Goal: Communication & Community: Participate in discussion

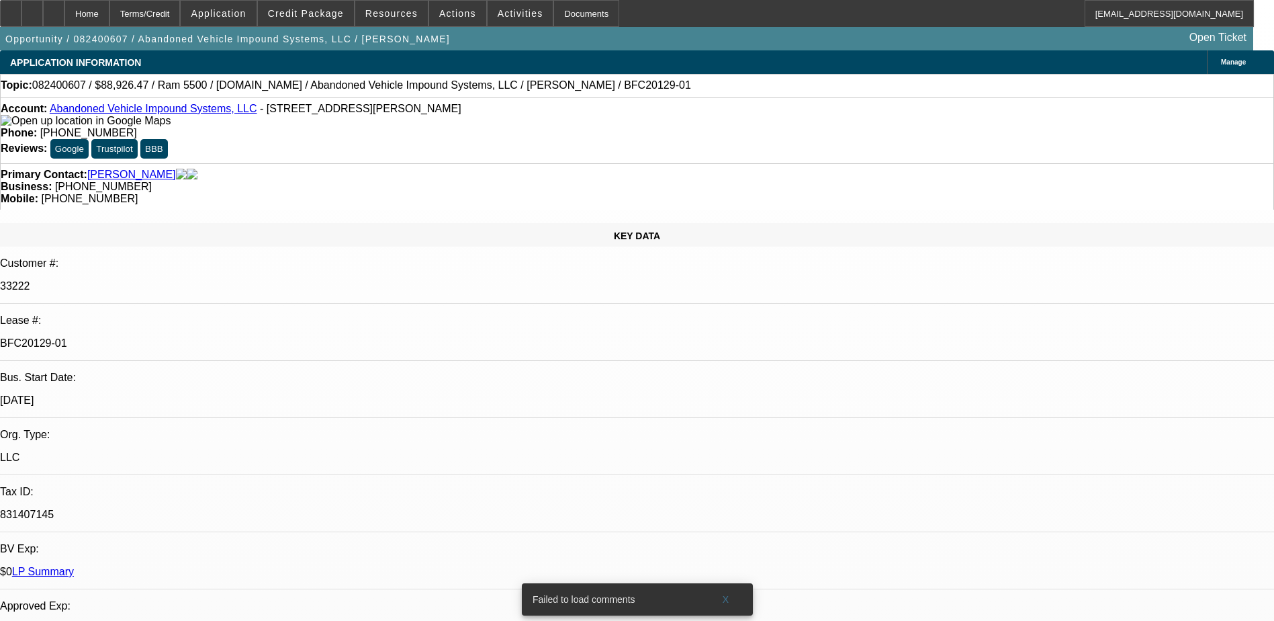
select select "0"
select select "0.1"
select select "0"
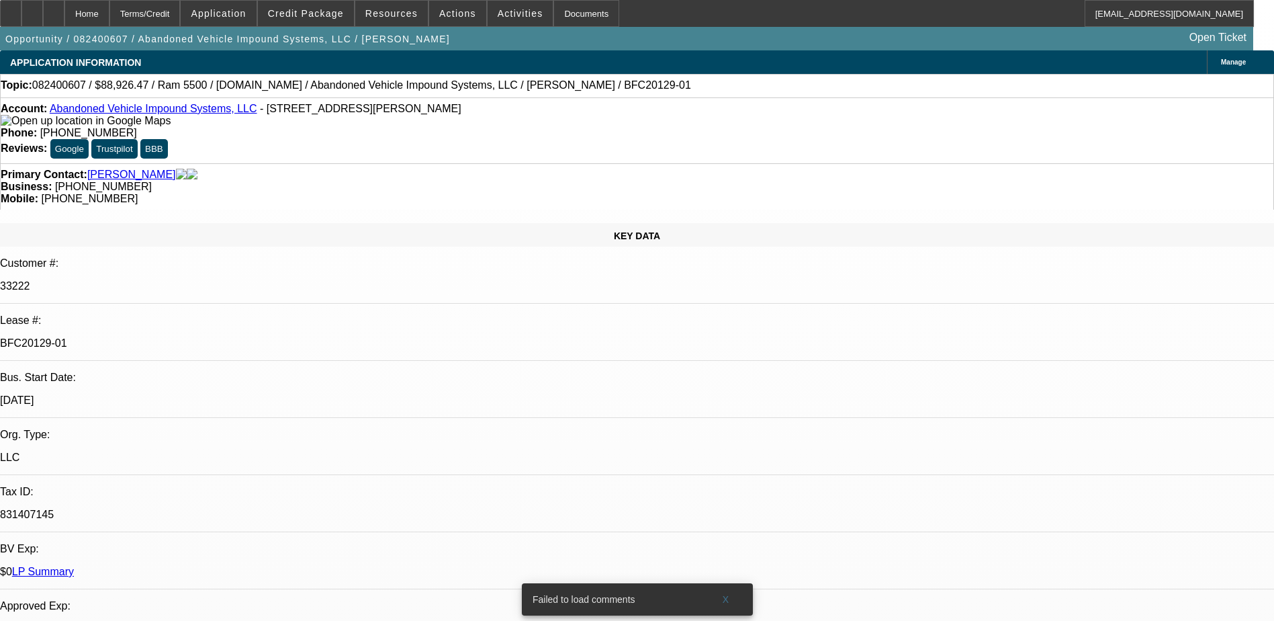
select select "0"
select select "0.1"
select select "0"
select select "0.1"
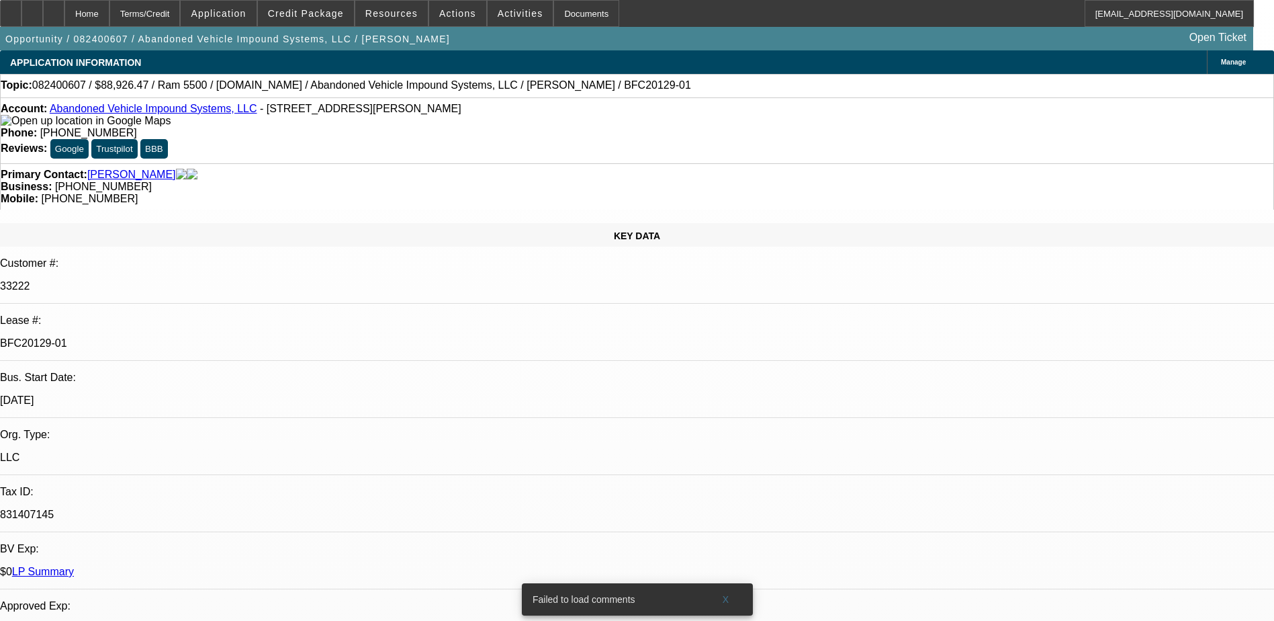
select select "0"
select select "1"
select select "6"
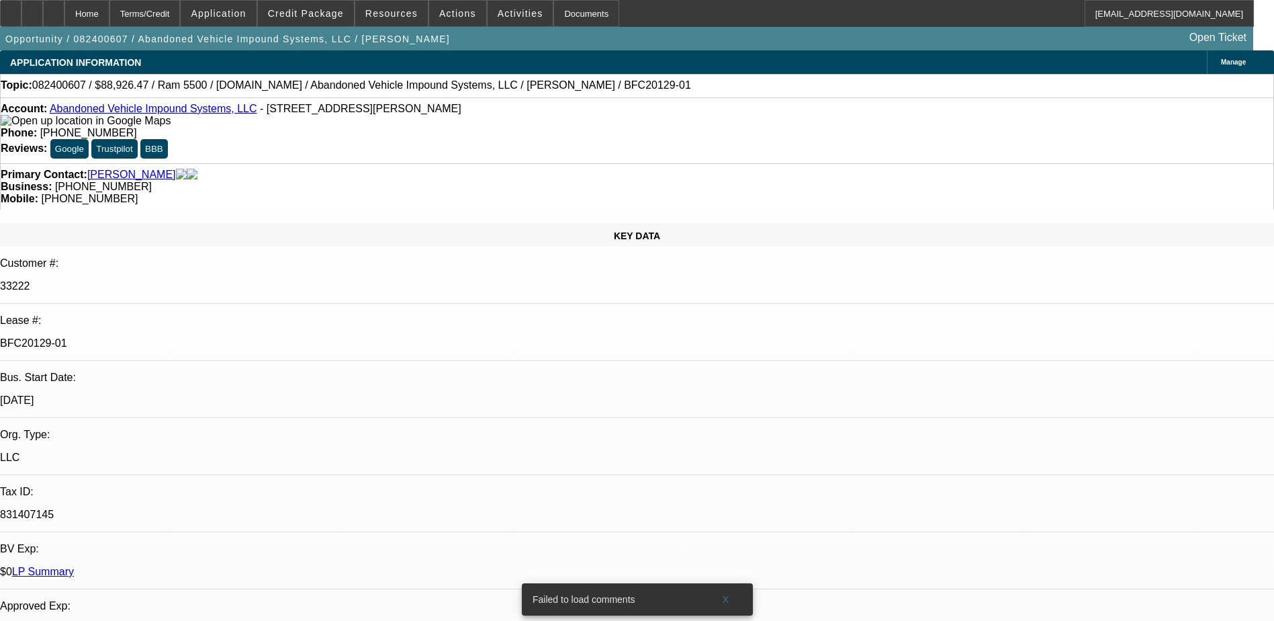
select select "1"
select select "2"
select select "6"
select select "1"
select select "2"
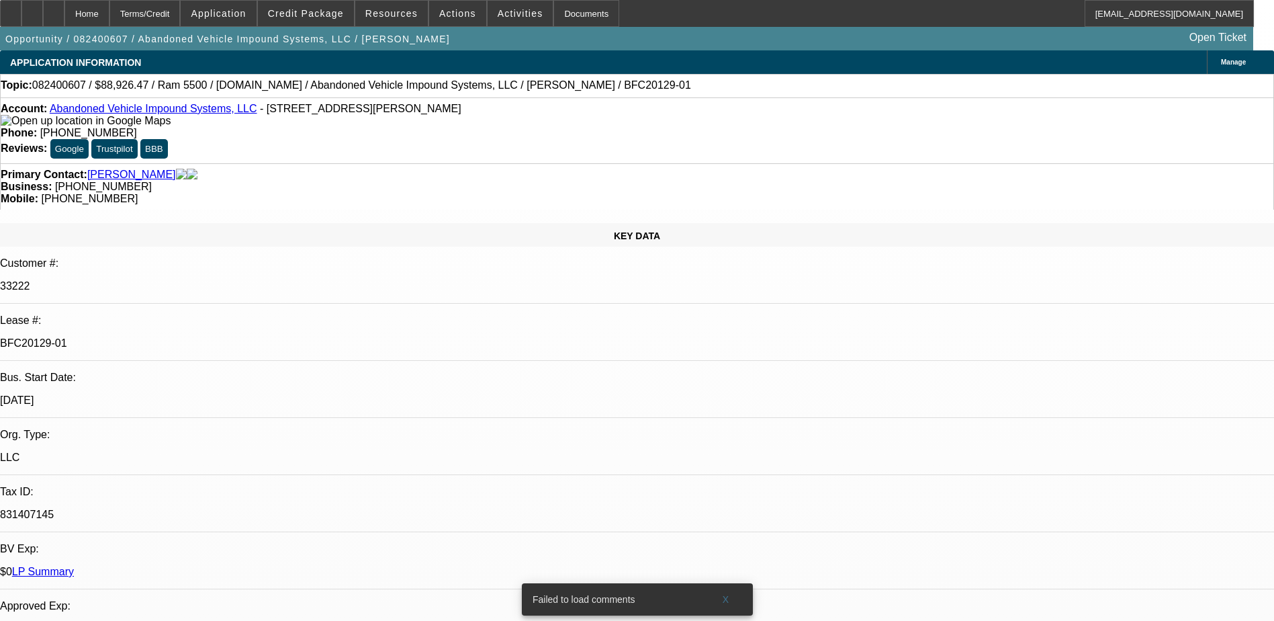
select select "6"
select select "1"
select select "2"
select select "6"
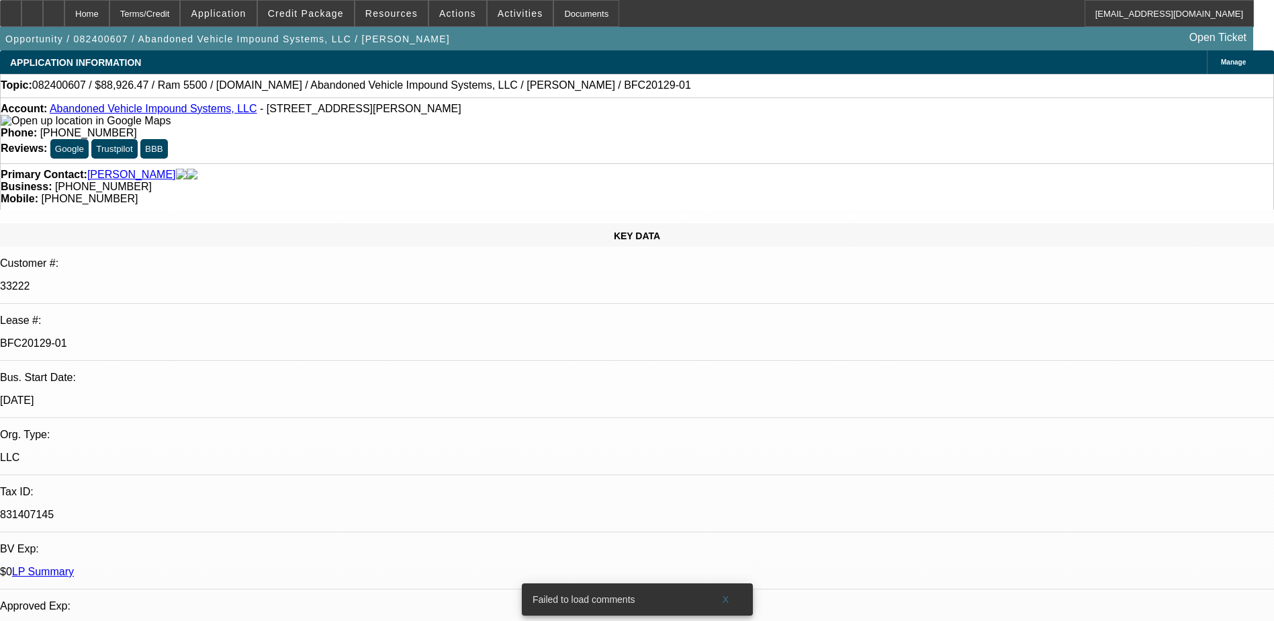
scroll to position [201, 0]
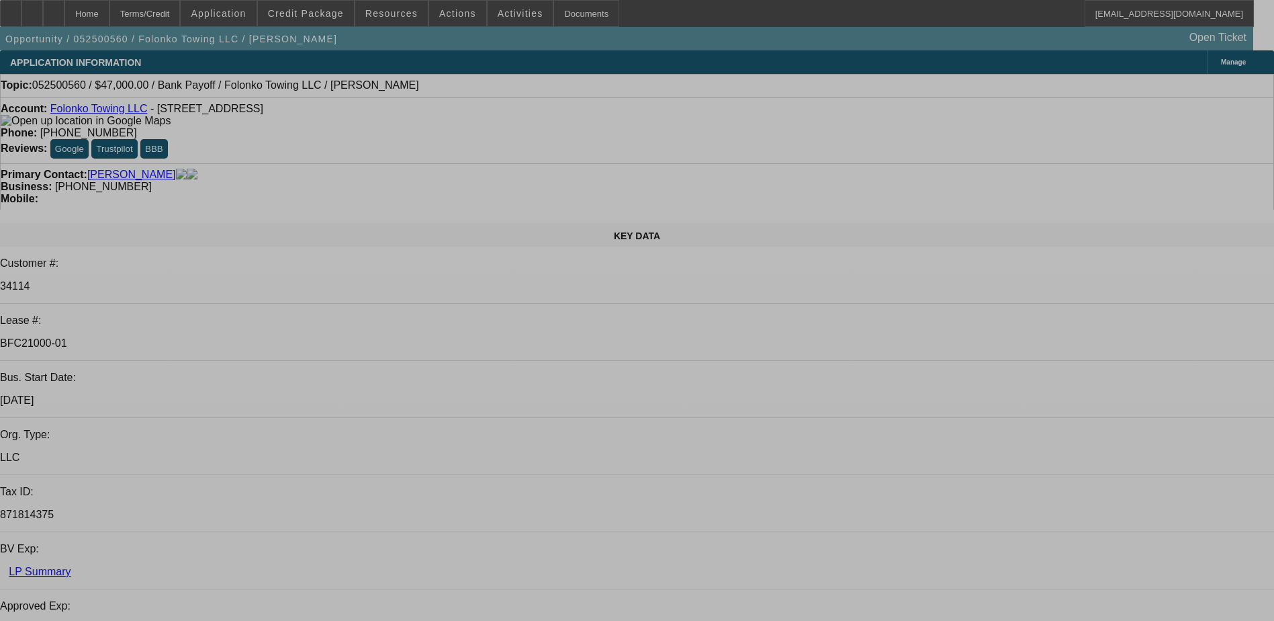
select select "0"
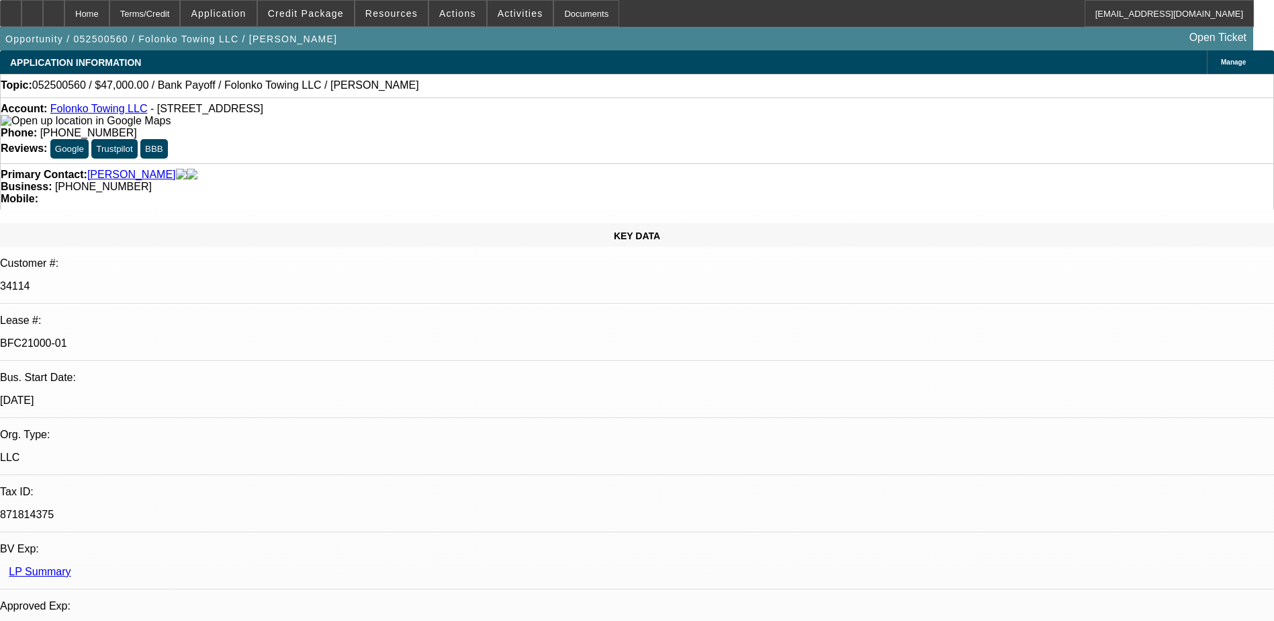
select select "2"
select select "0.1"
select select "0"
select select "2"
select select "0.1"
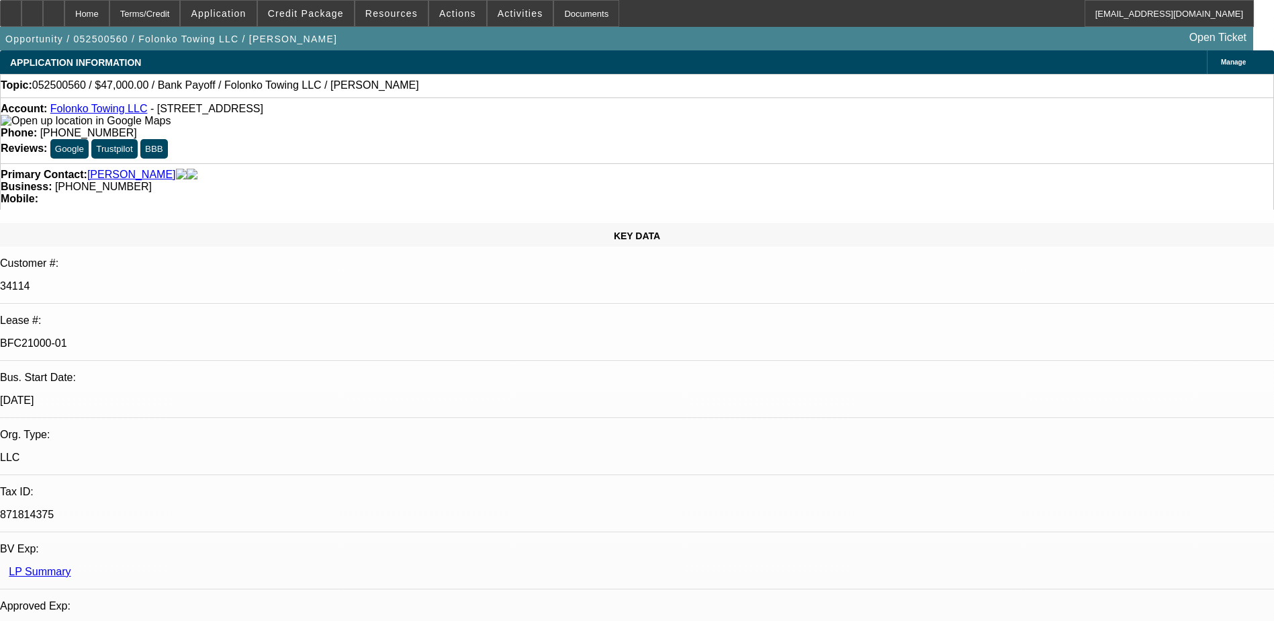
select select "0"
select select "0.1"
select select "1"
select select "2"
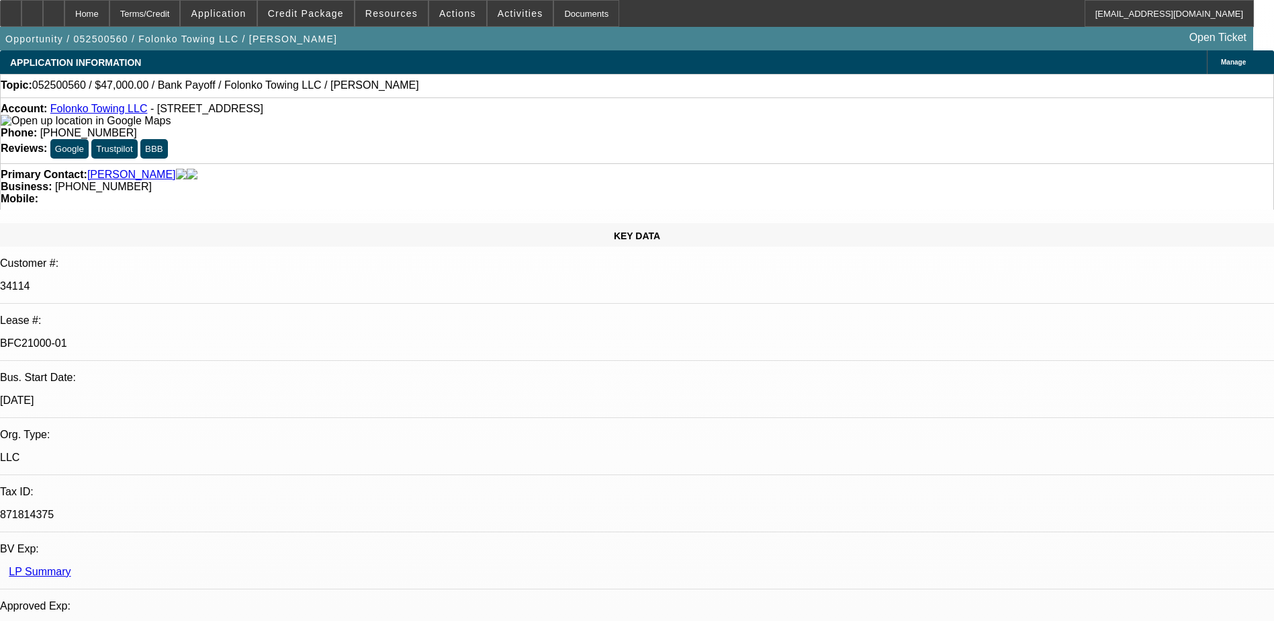
select select "4"
select select "1"
select select "2"
select select "4"
select select "1"
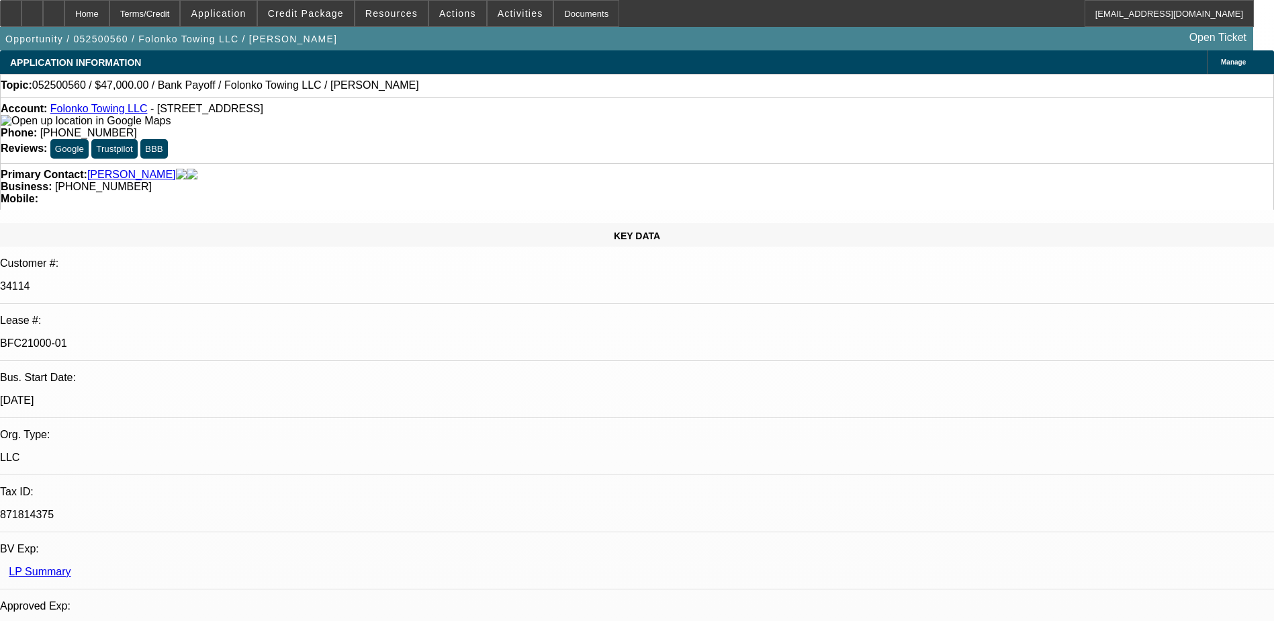
select select "2"
select select "4"
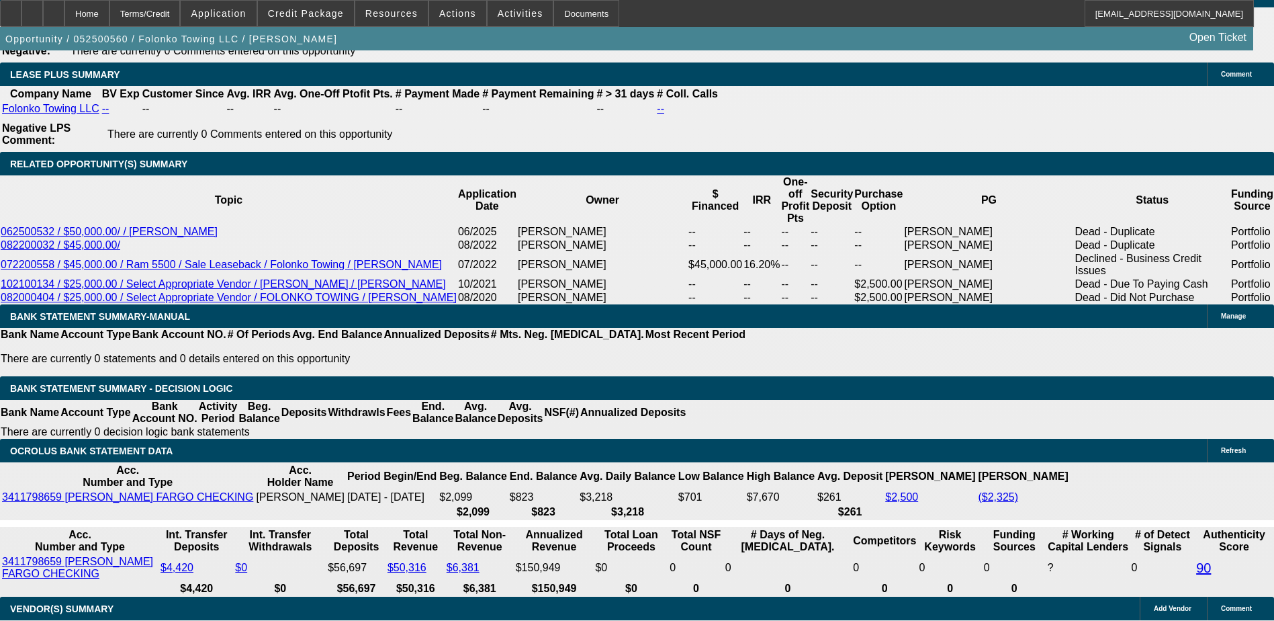
scroll to position [2350, 0]
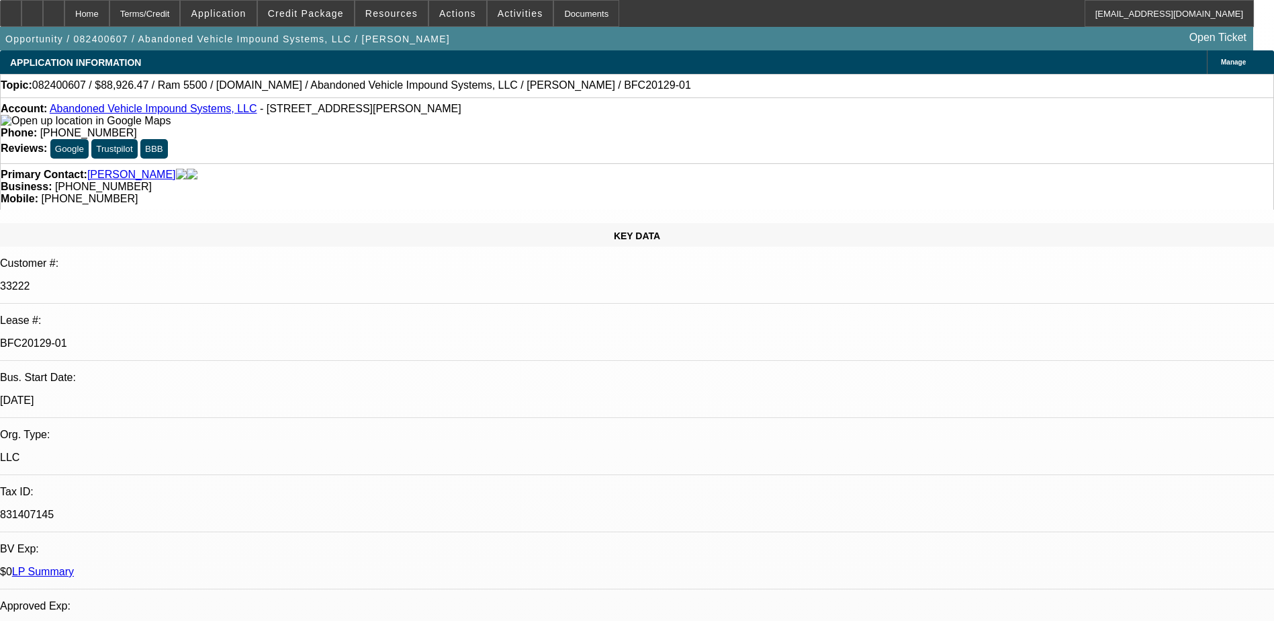
select select "0"
select select "0.1"
select select "0"
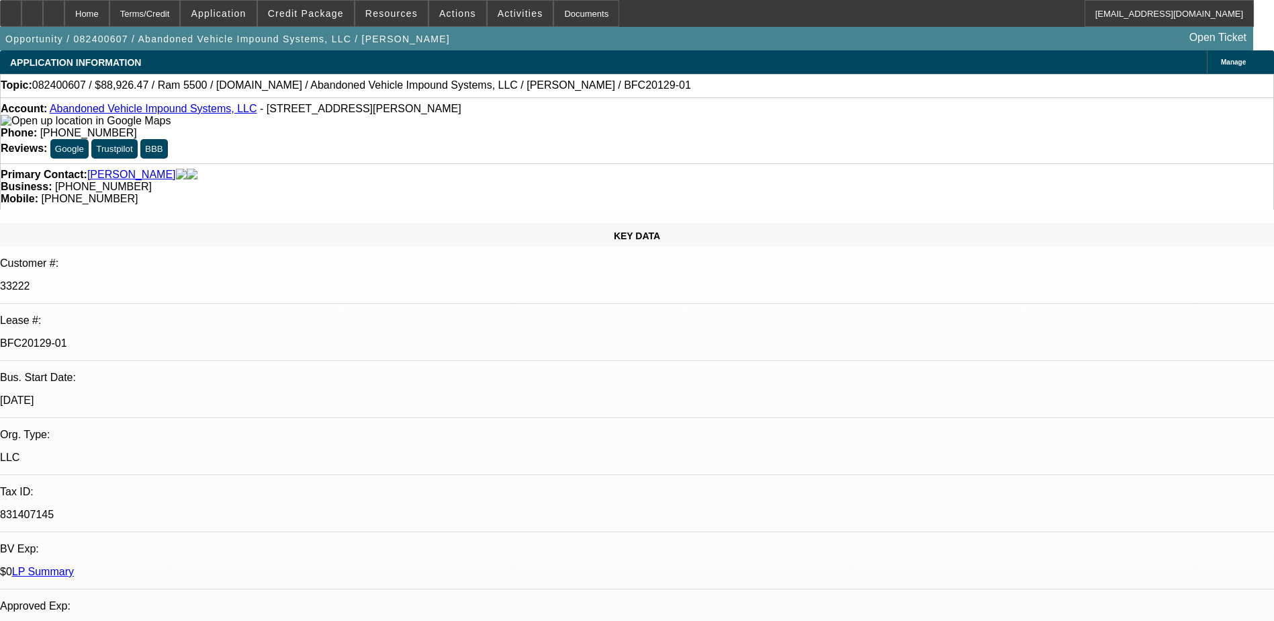
select select "0"
select select "0.1"
select select "0"
select select "0.1"
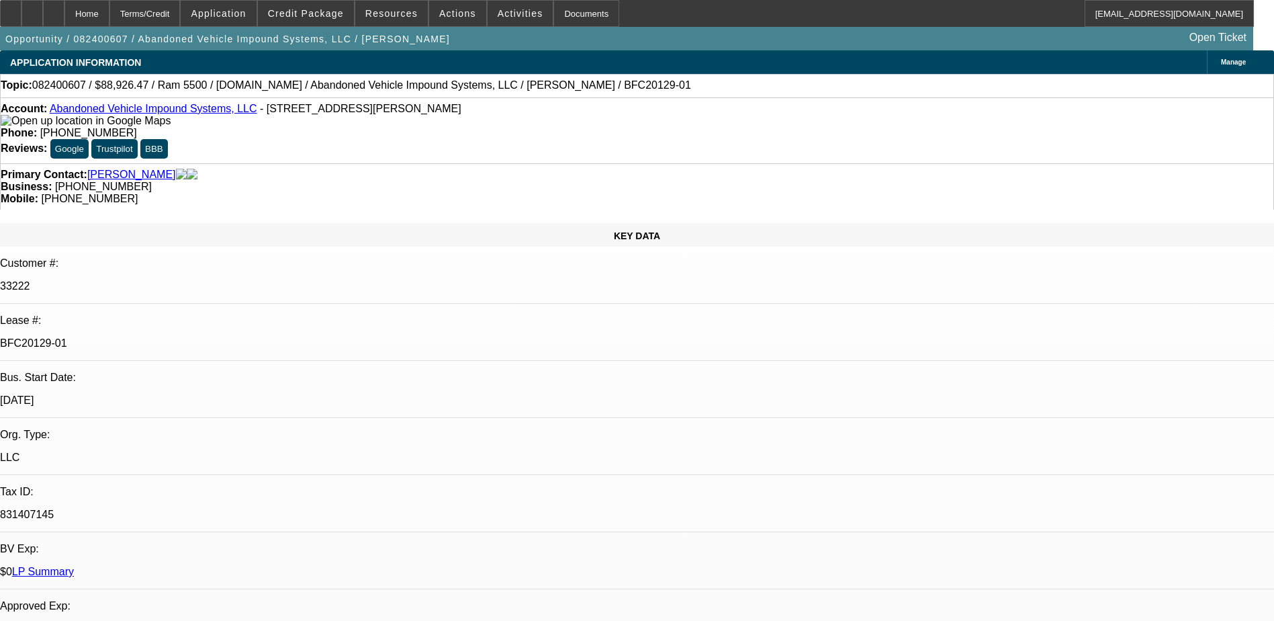
select select "0"
select select "1"
select select "6"
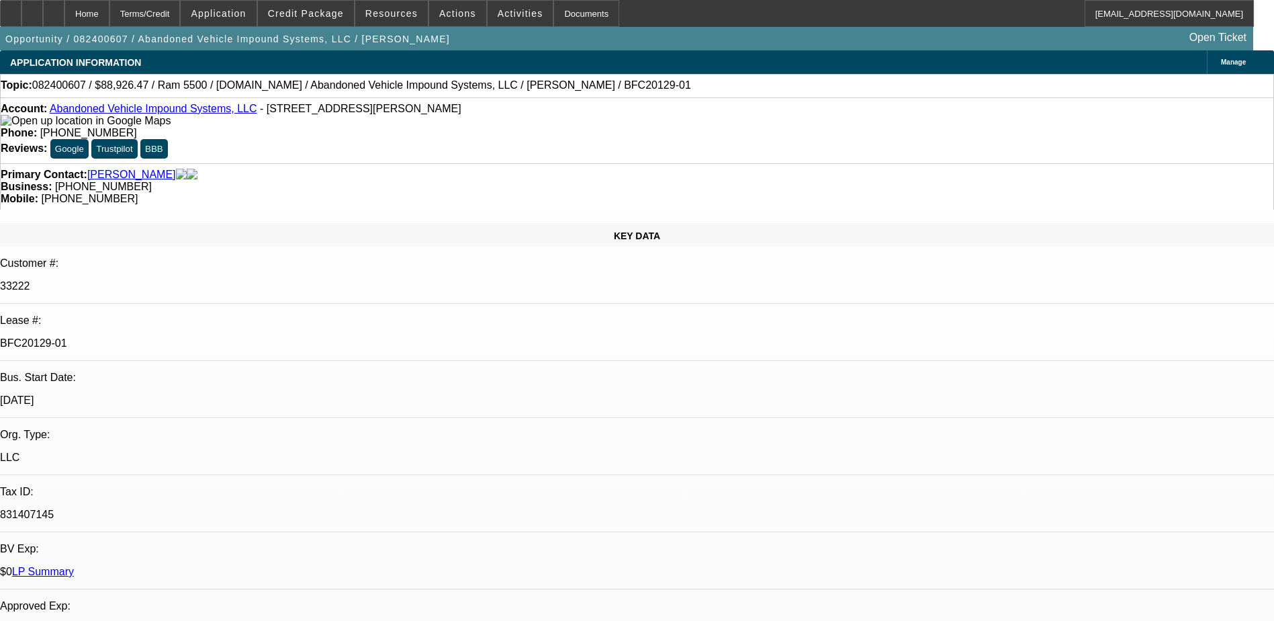
select select "1"
select select "2"
select select "6"
select select "1"
select select "2"
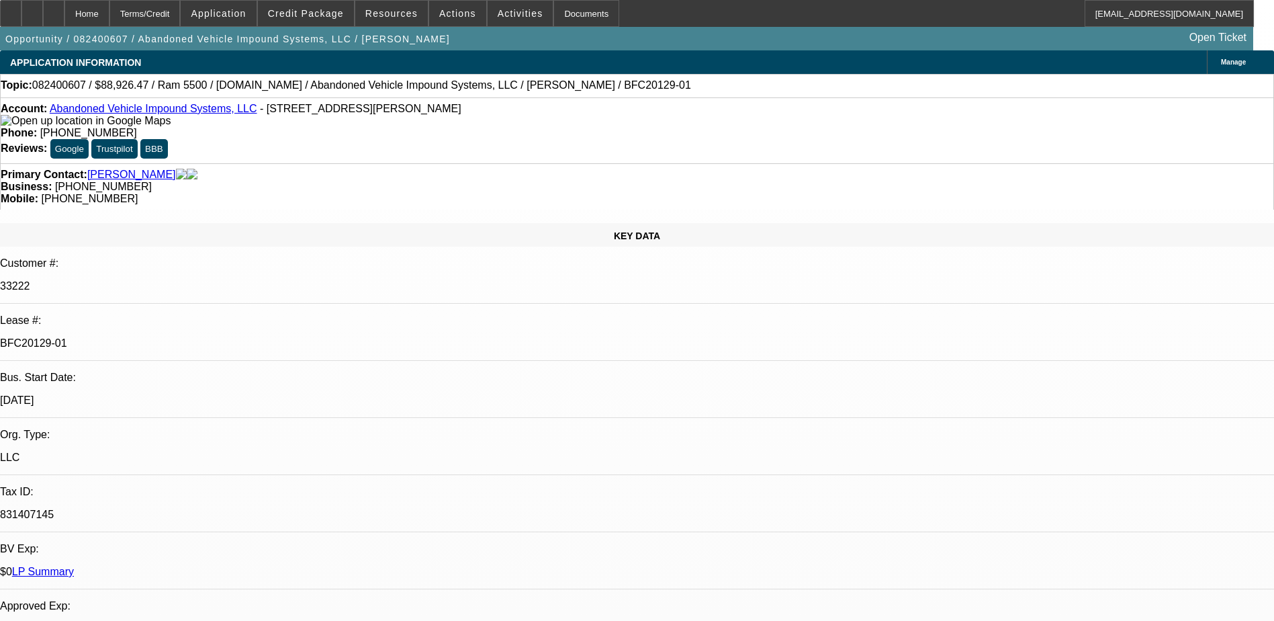
select select "6"
select select "1"
select select "2"
select select "6"
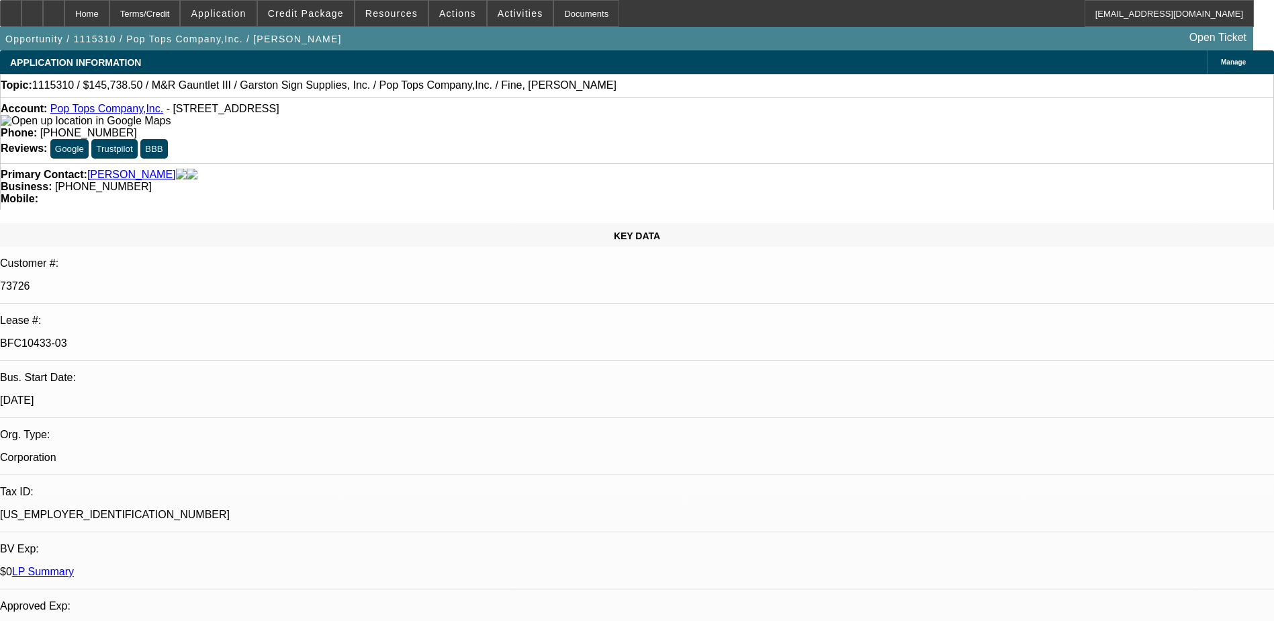
select select "0"
select select "2"
select select "0"
select select "2"
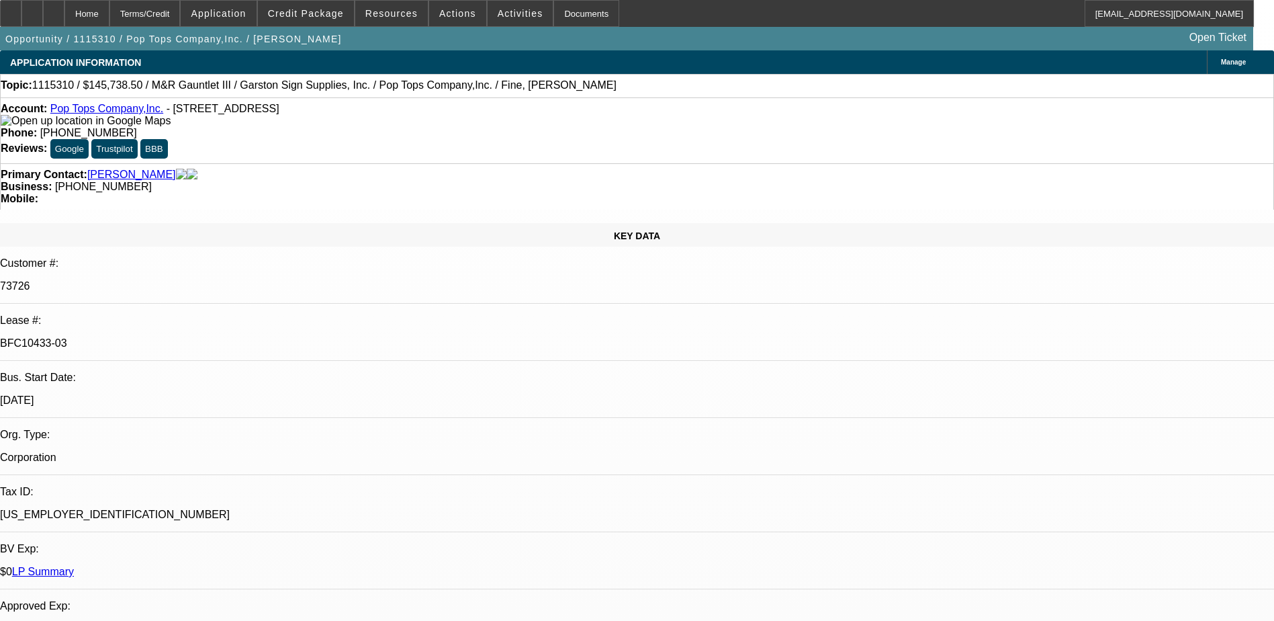
select select "0"
select select "2"
select select "0"
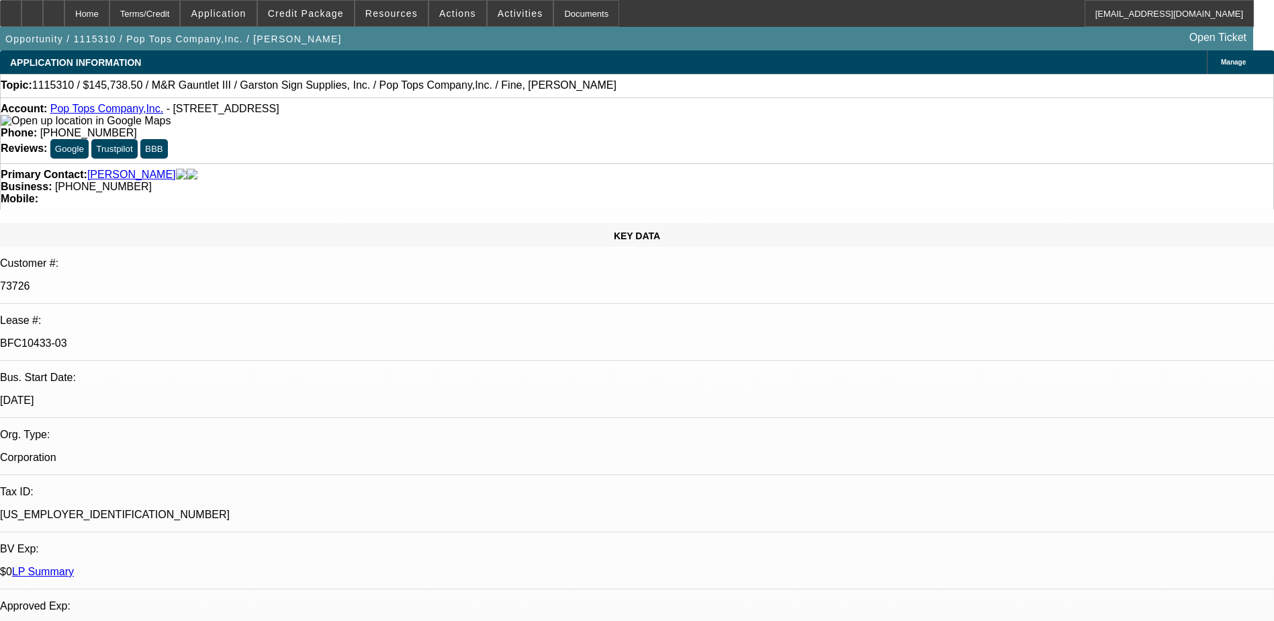
select select "2"
select select "0"
select select "1"
select select "2"
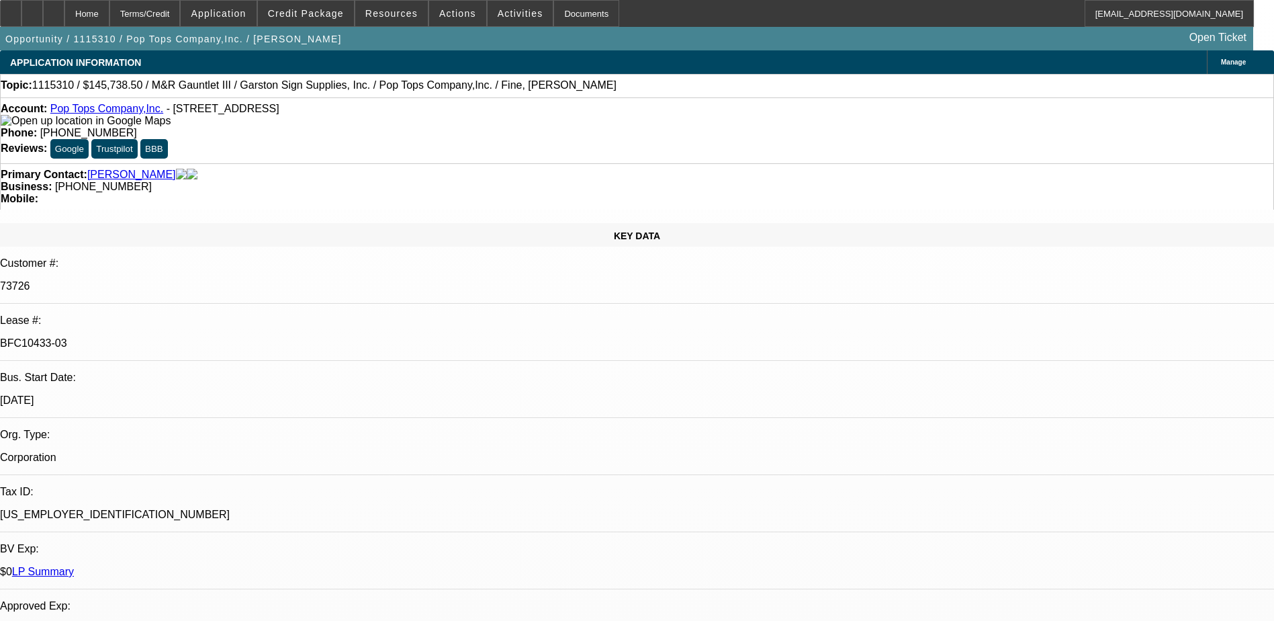
select select "1"
select select "2"
select select "1"
select select "2"
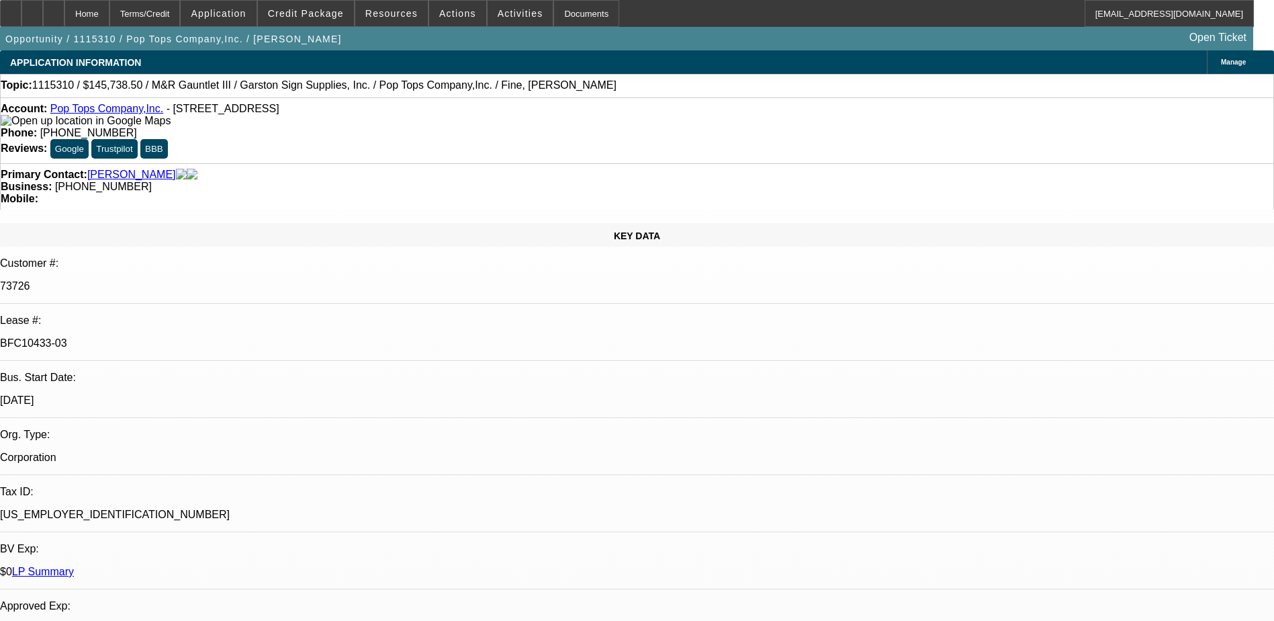
select select "2"
select select "1"
select select "2"
